Goal: Check status: Check status

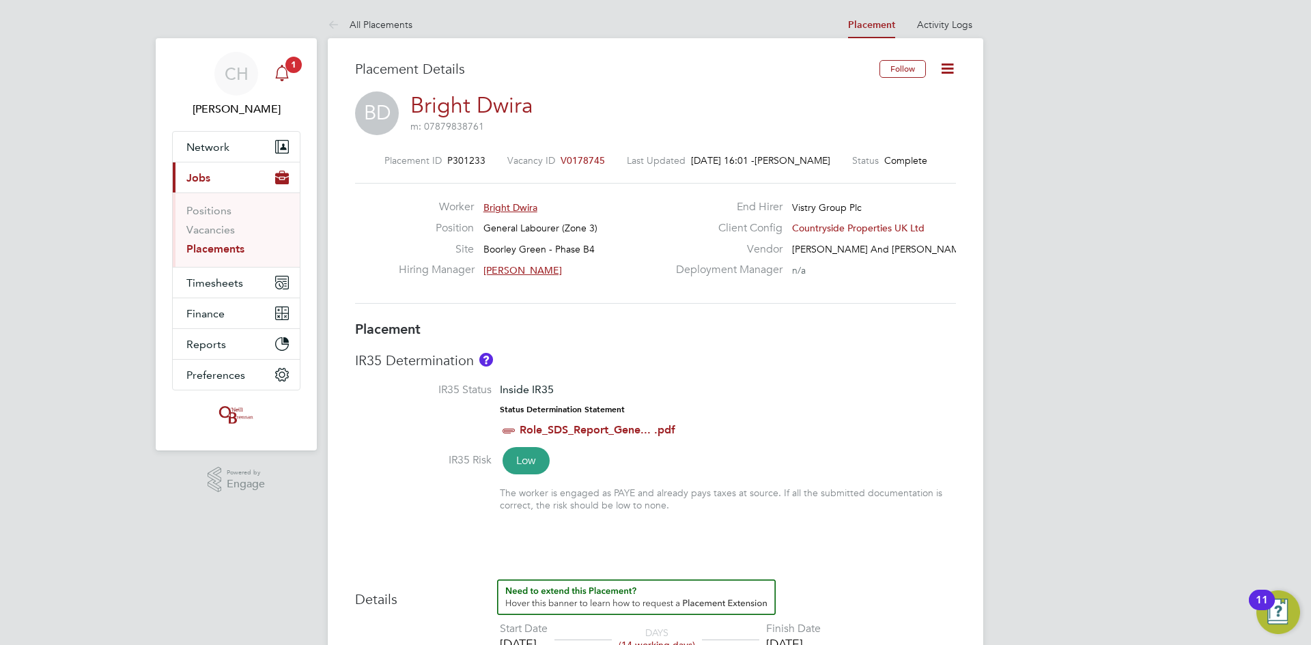
click at [278, 67] on icon "Main navigation" at bounding box center [282, 73] width 16 height 16
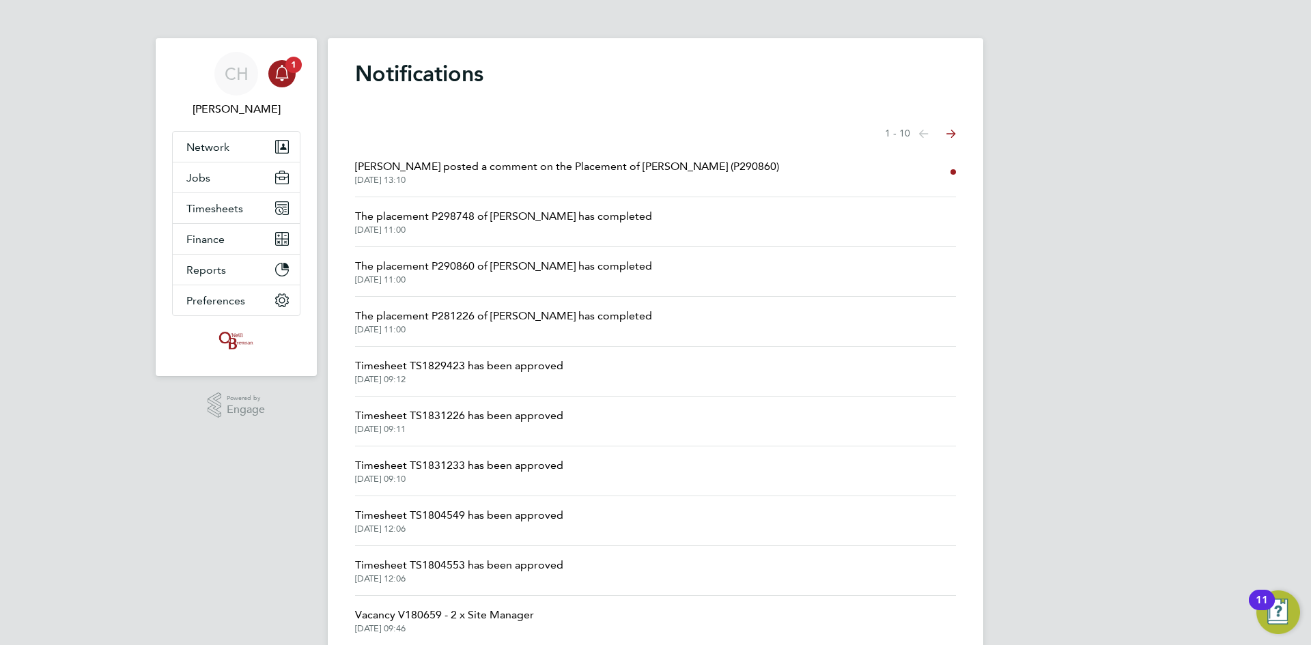
click at [512, 223] on span "The placement P298748 of Rob Roberts has completed" at bounding box center [503, 216] width 297 height 16
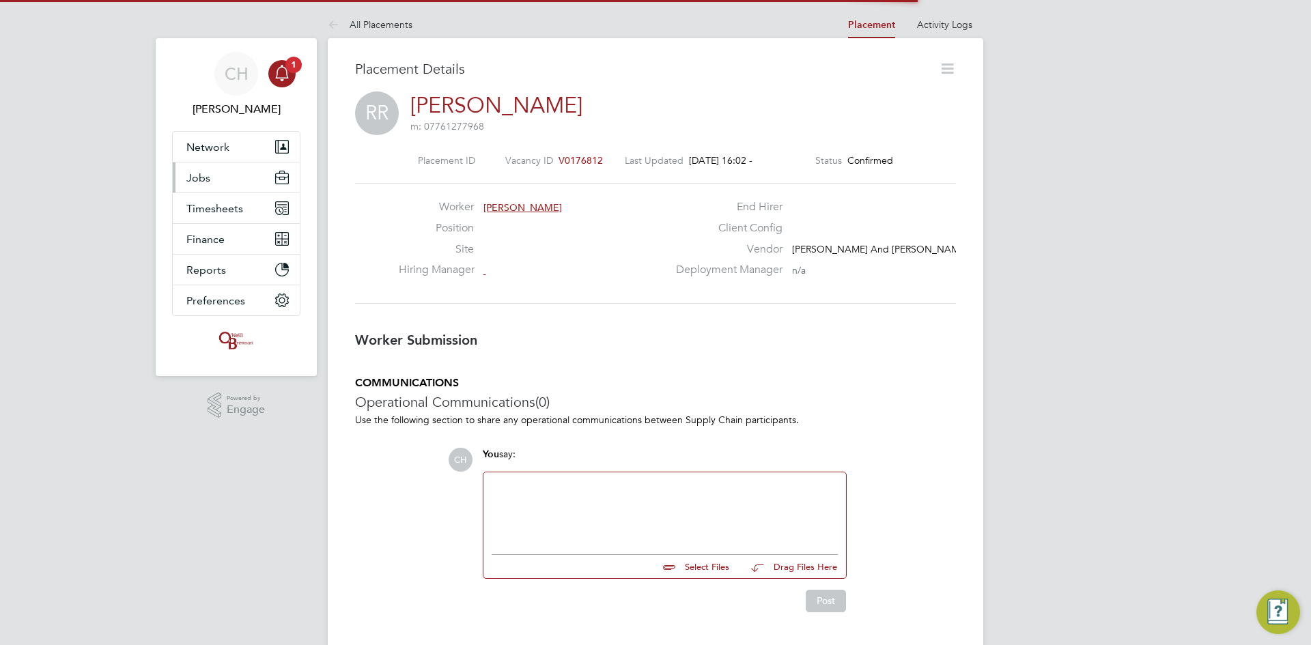
scroll to position [7, 7]
